Goal: Find specific page/section: Find specific page/section

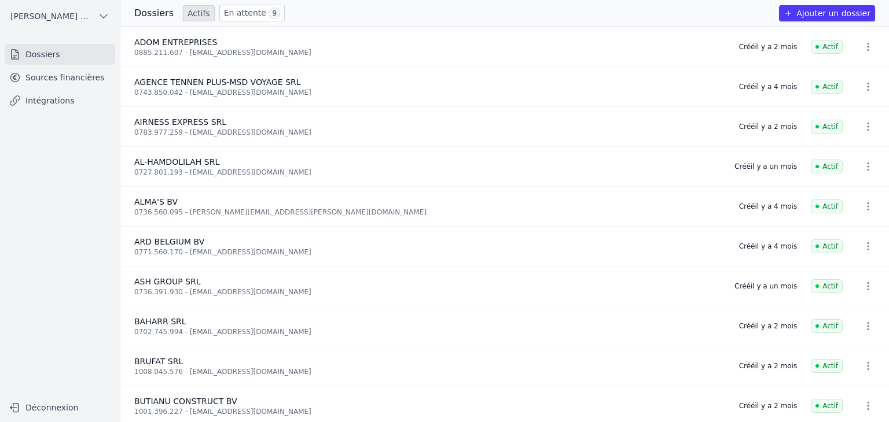
click at [31, 80] on link "Sources financières" at bounding box center [60, 77] width 111 height 21
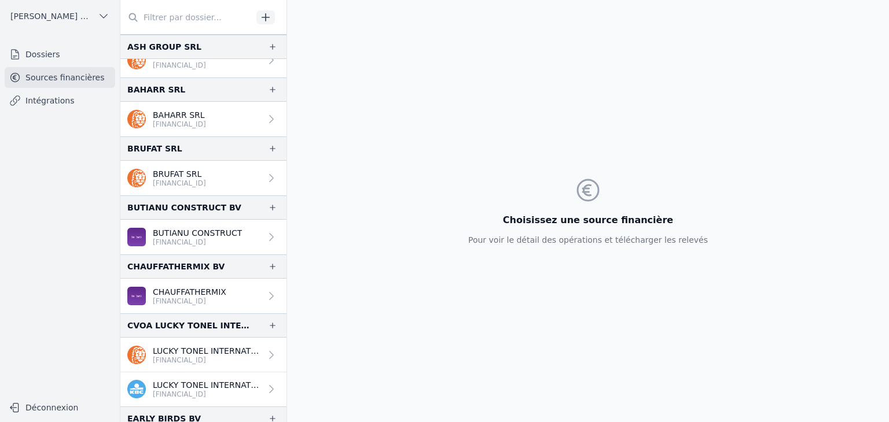
scroll to position [231, 0]
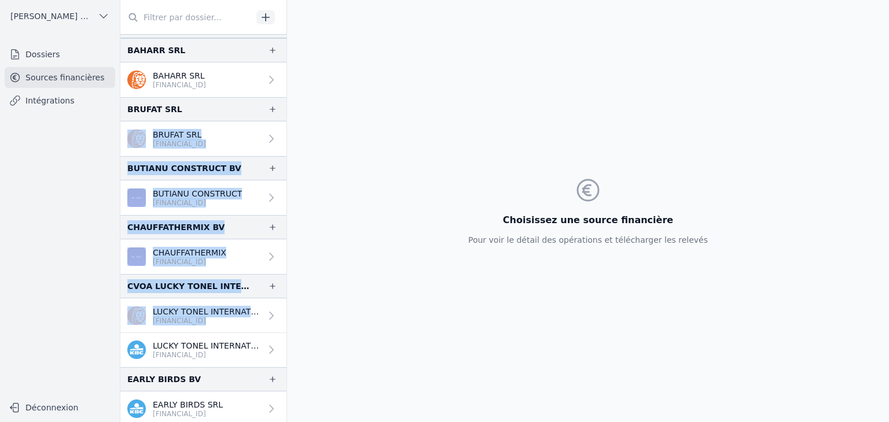
drag, startPoint x: 281, startPoint y: 98, endPoint x: 282, endPoint y: 307, distance: 208.3
click at [282, 307] on nav "And 2 items before ARD BELGIUM BV ARD BELGIUM BV [FINANCIAL_ID] ASH GROUP SRL A…" at bounding box center [203, 228] width 166 height 388
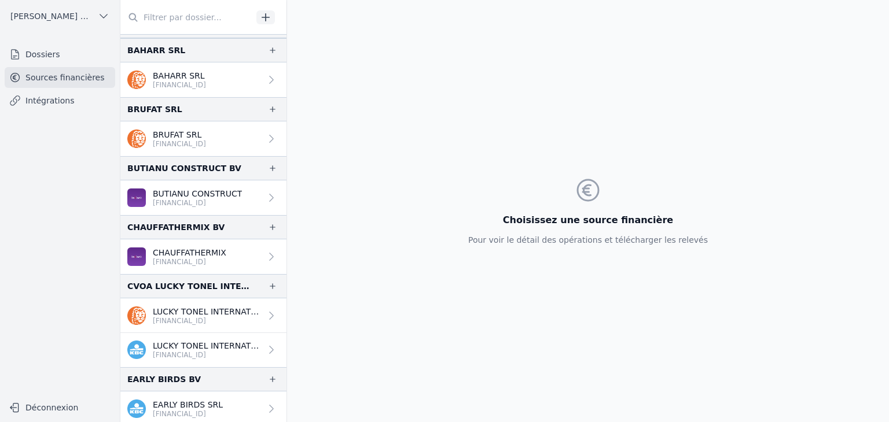
click at [310, 258] on div "Choisissez une source financière Pour voir le détail des opérations et téléchar…" at bounding box center [588, 211] width 602 height 422
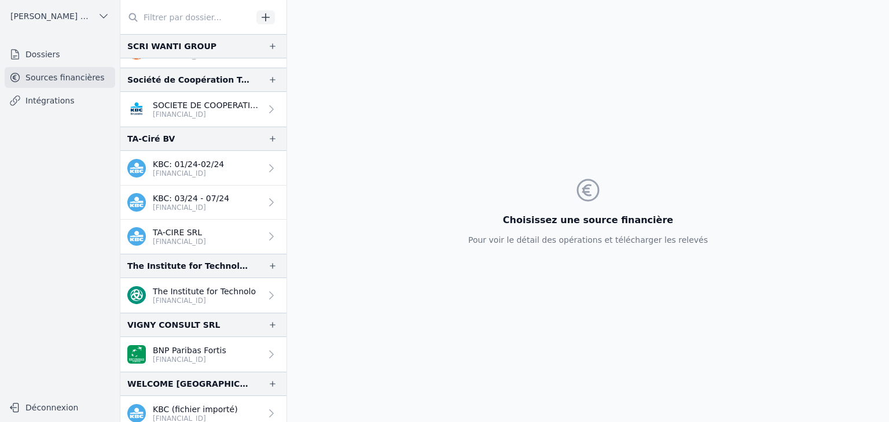
scroll to position [1930, 0]
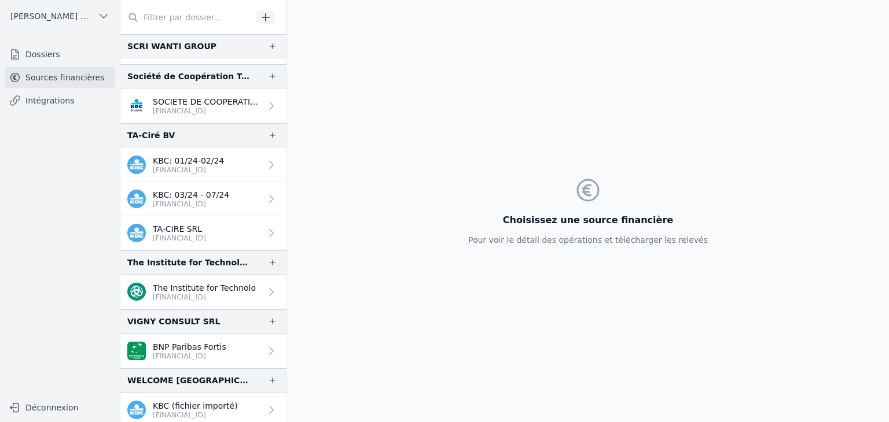
click at [227, 355] on link "BNP Paribas Fortis [FINANCIAL_ID]" at bounding box center [203, 351] width 166 height 35
